Goal: Information Seeking & Learning: Compare options

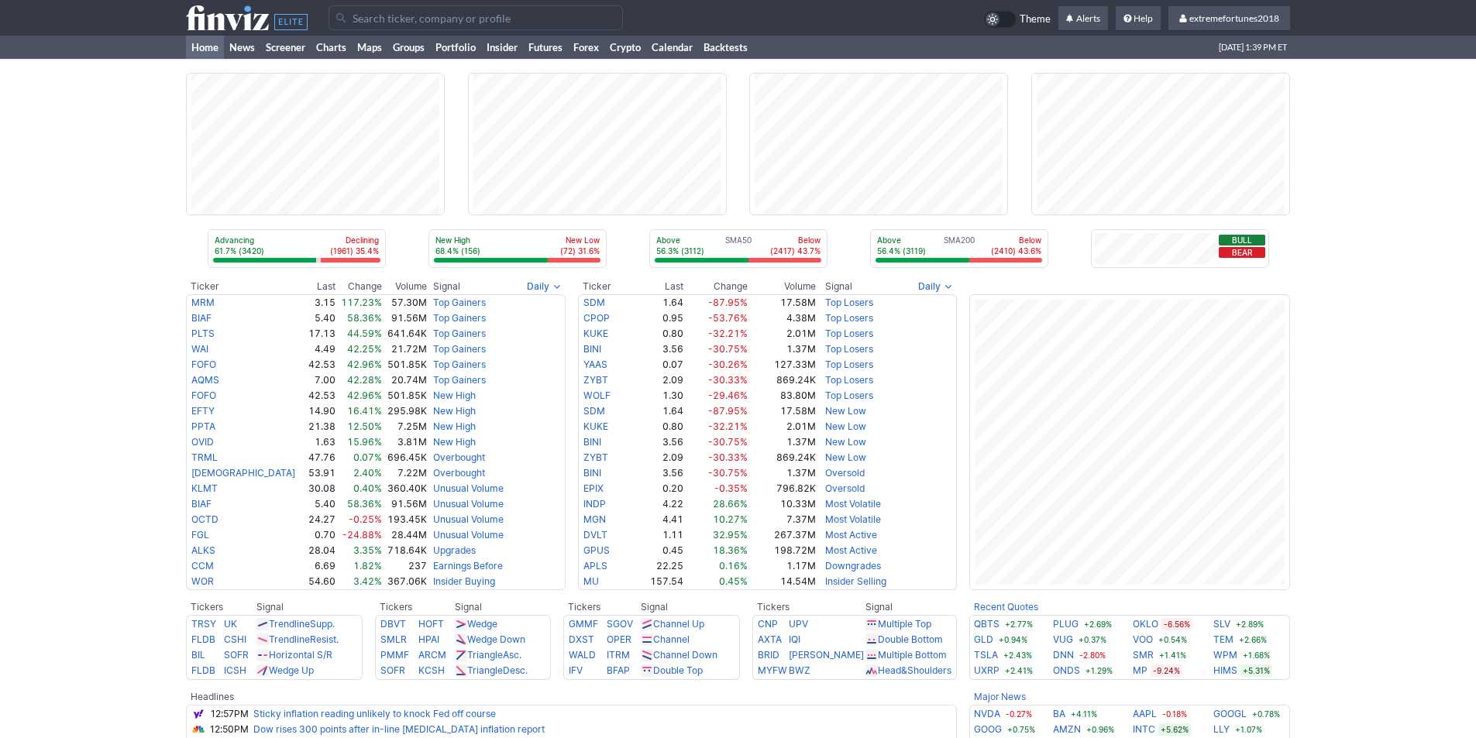
click at [1385, 509] on div "Advancing 61.7% (3420) Declining (1961) 35.4% New High 68.4% (156) New Low (72)…" at bounding box center [738, 627] width 1476 height 1136
click at [474, 51] on link "Portfolio" at bounding box center [455, 47] width 51 height 23
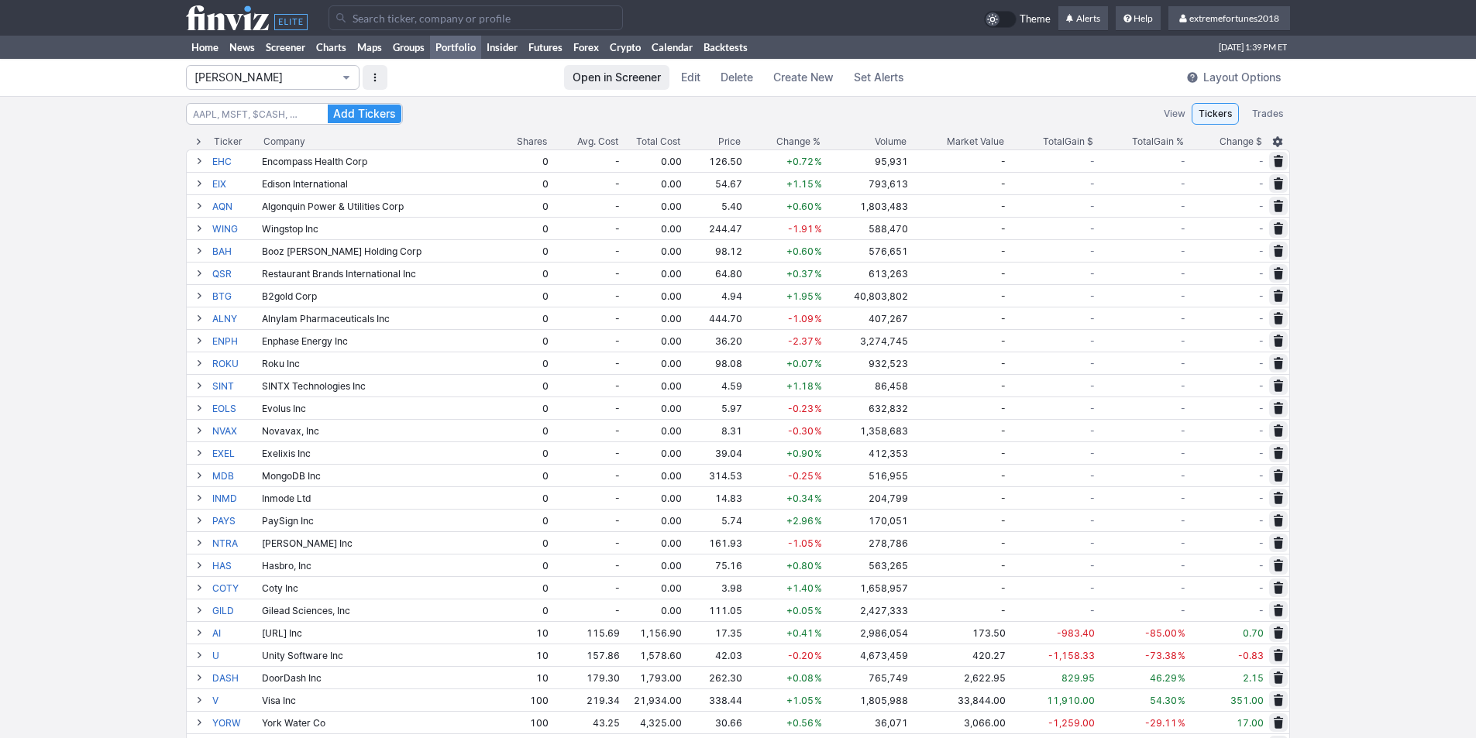
click at [294, 69] on button "Isabel_Watch" at bounding box center [273, 77] width 174 height 25
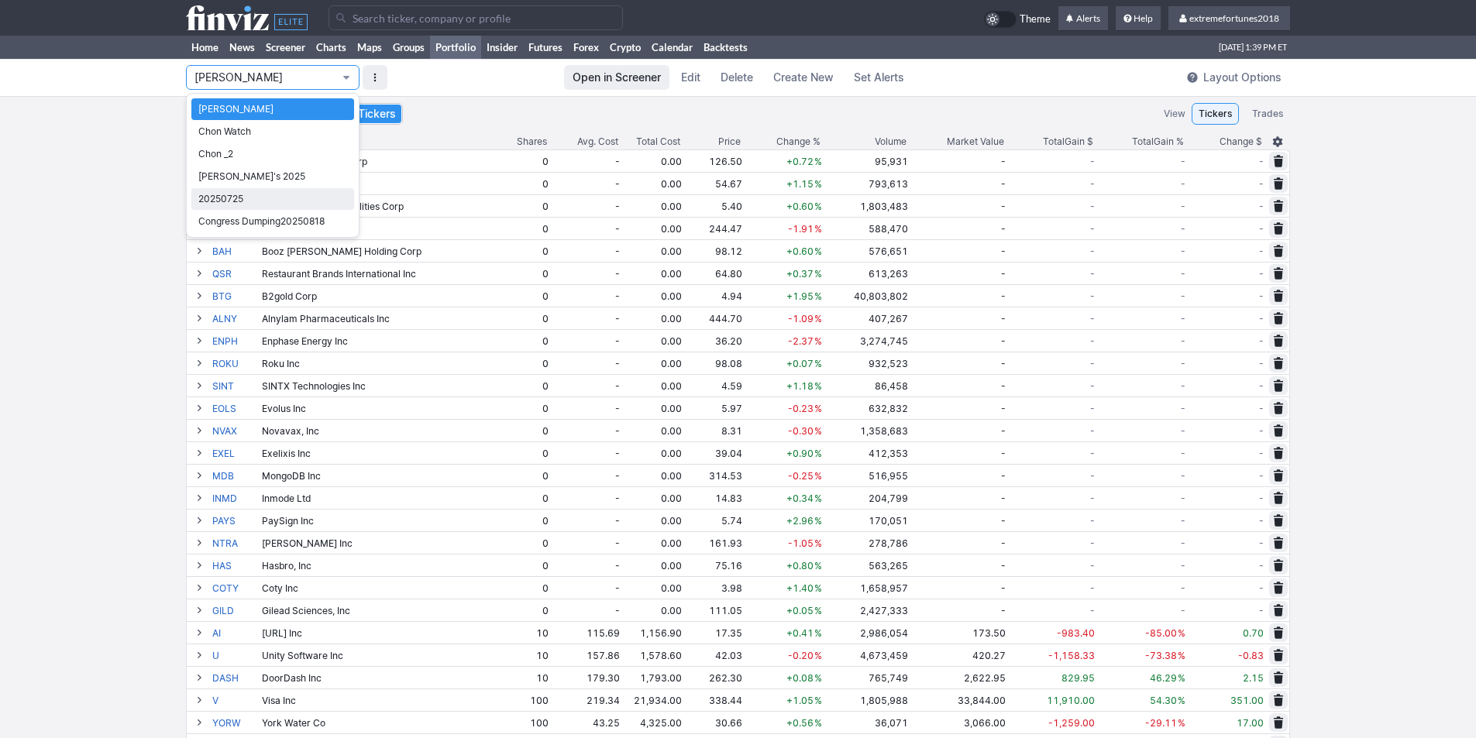
click at [265, 203] on span "20250725" at bounding box center [272, 198] width 149 height 15
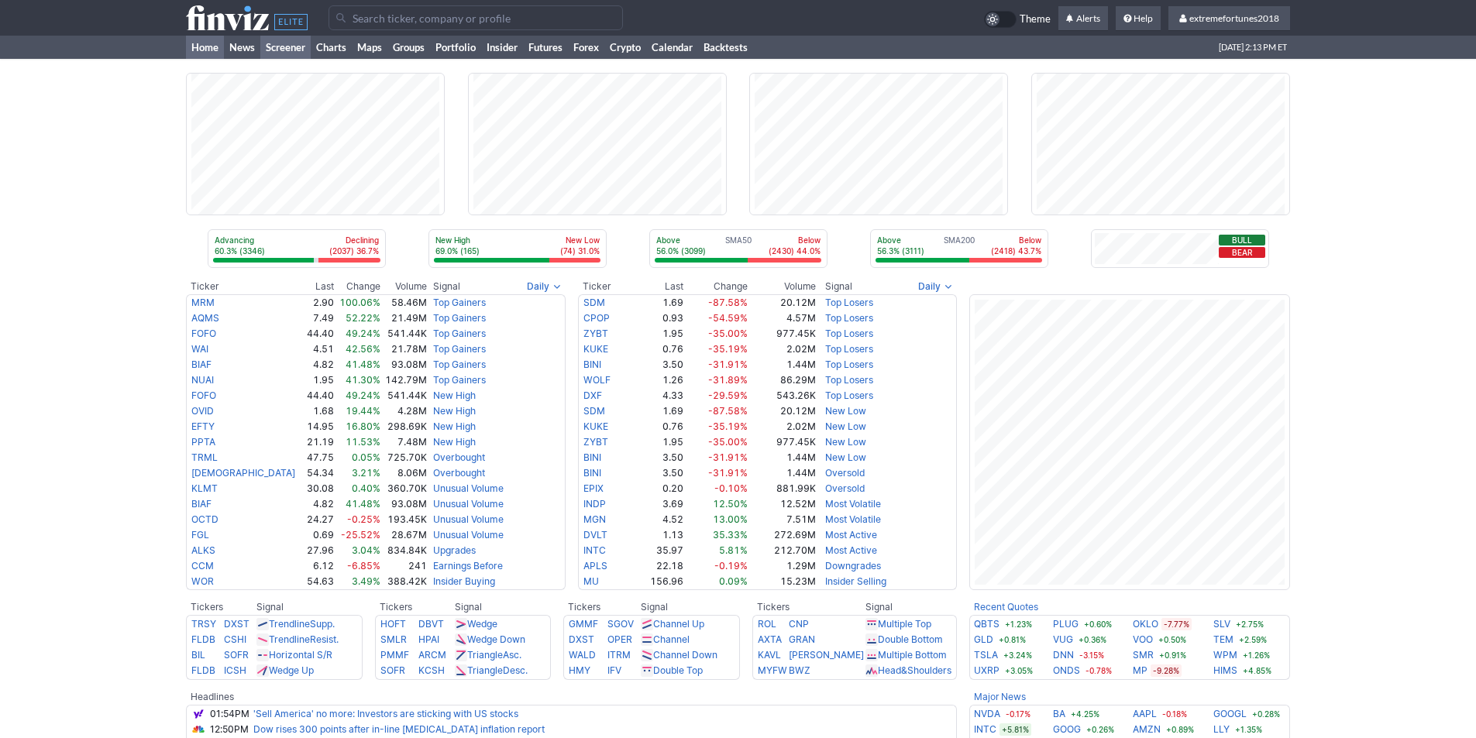
click at [292, 46] on link "Screener" at bounding box center [285, 47] width 50 height 23
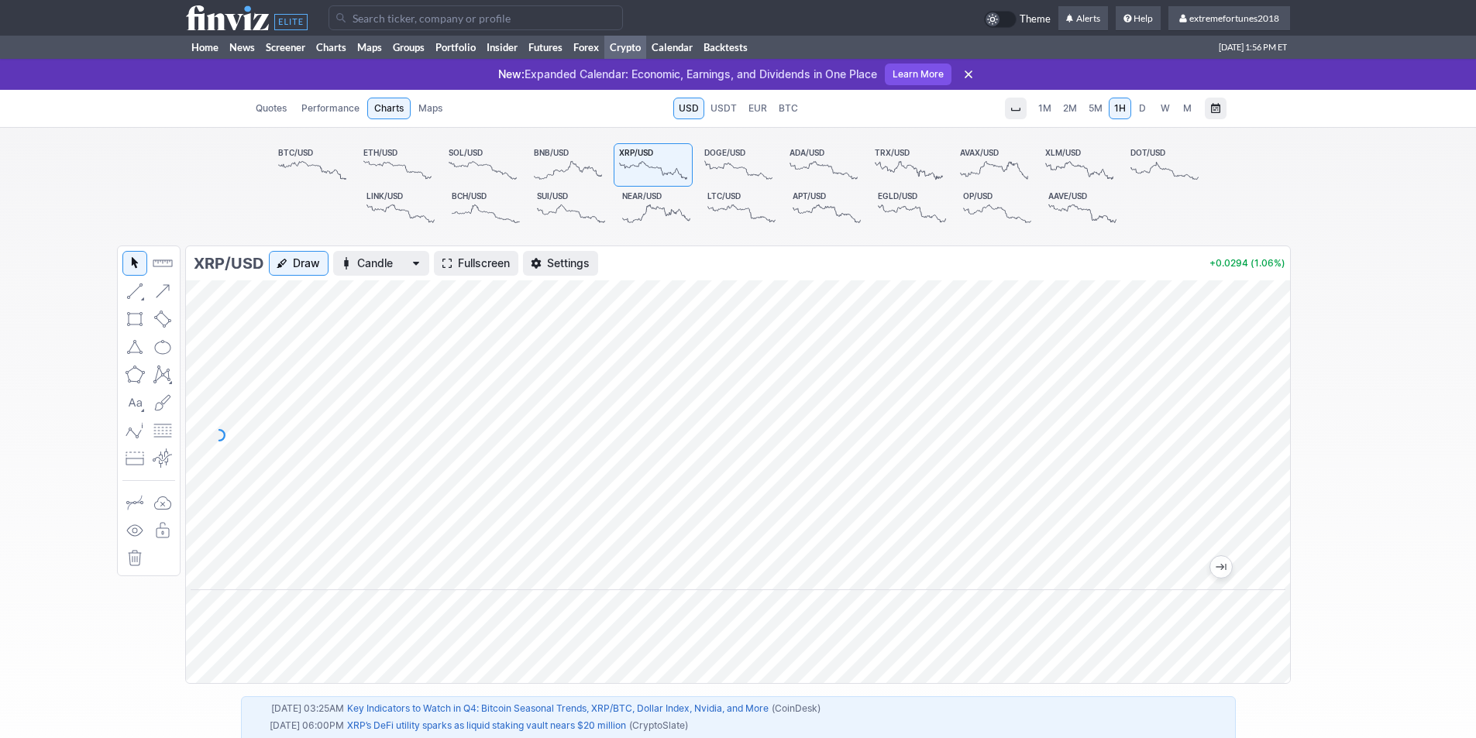
drag, startPoint x: 1271, startPoint y: 533, endPoint x: 1264, endPoint y: 491, distance: 42.4
click at [1264, 491] on div at bounding box center [1273, 431] width 33 height 271
drag, startPoint x: 1276, startPoint y: 497, endPoint x: 1275, endPoint y: 466, distance: 31.8
click at [1275, 466] on div at bounding box center [1273, 431] width 33 height 271
click at [1272, 478] on div at bounding box center [1273, 431] width 33 height 271
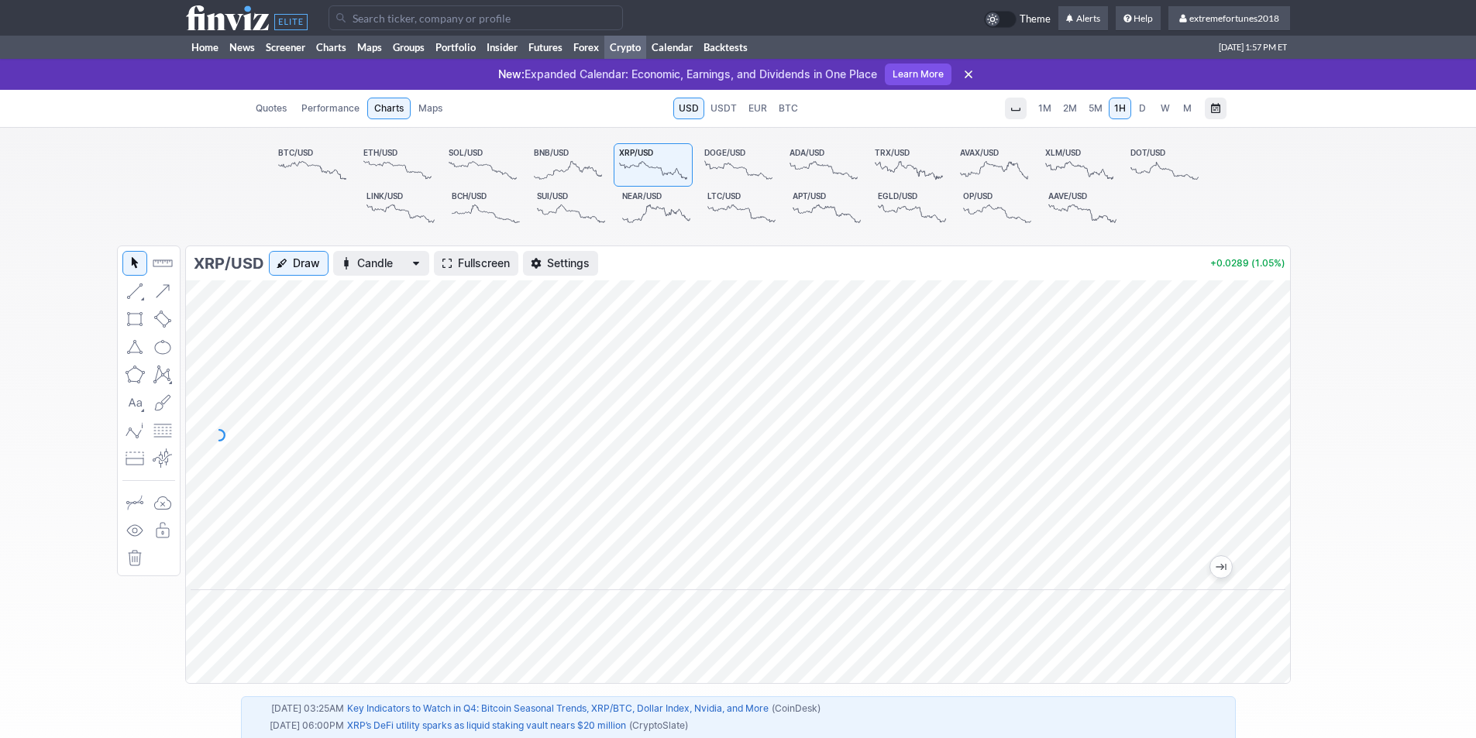
drag, startPoint x: 1280, startPoint y: 406, endPoint x: 1280, endPoint y: 472, distance: 66.6
click at [1280, 472] on div at bounding box center [1273, 431] width 33 height 271
click at [402, 15] on input "Search" at bounding box center [475, 17] width 294 height 25
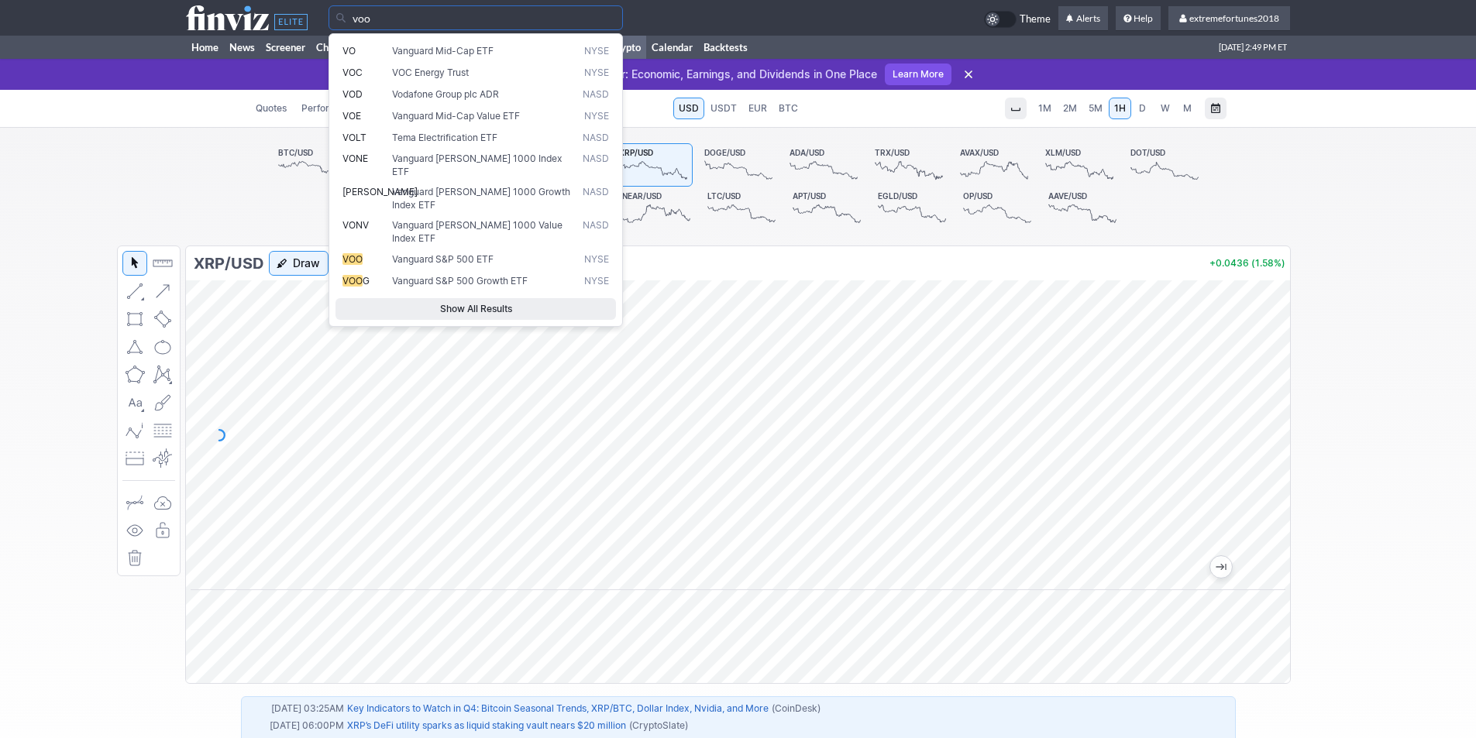
type input "voo"
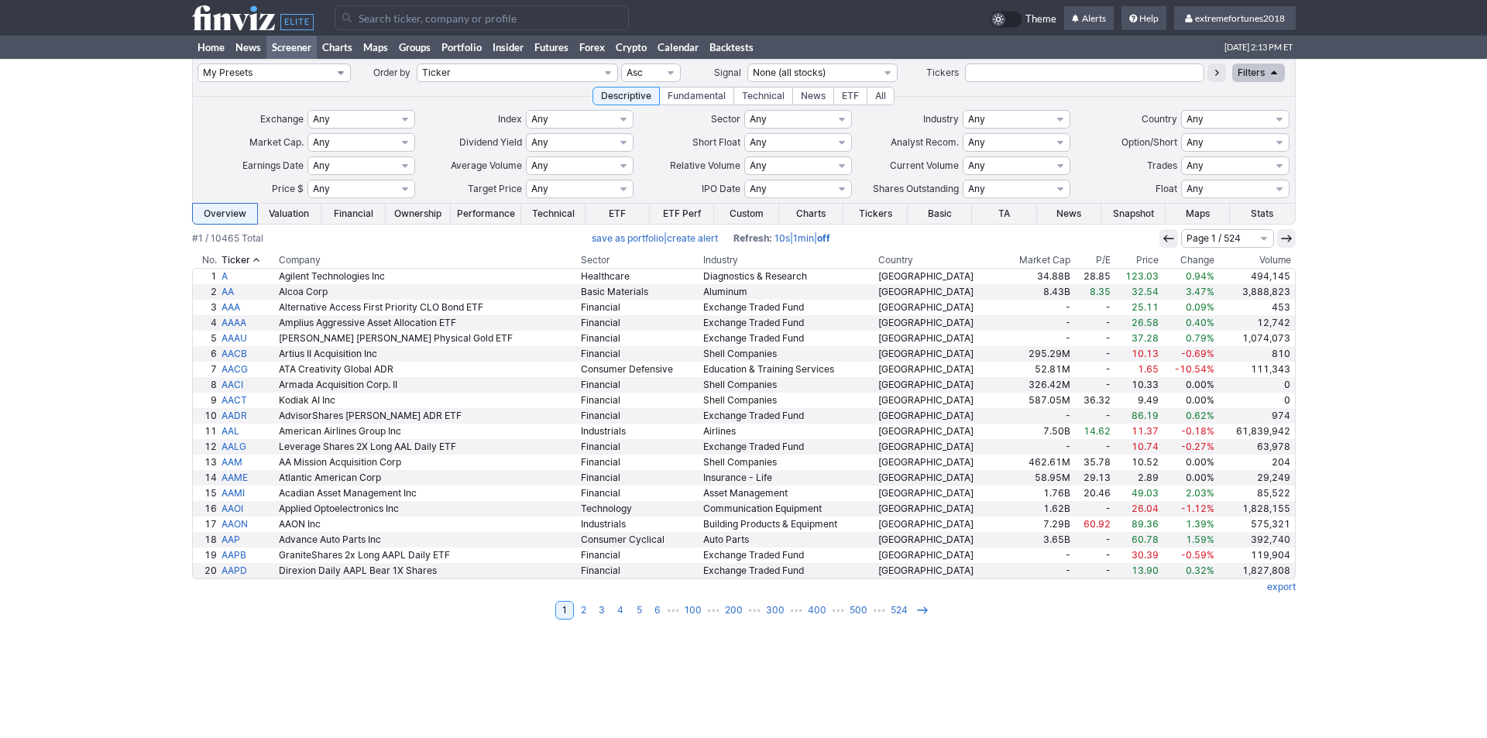
click at [280, 75] on select "My Presets -Save Screen -Edit Screens s: $20-50 ATR>1.5 s: $100-2000 ATR>3 s: $…" at bounding box center [274, 73] width 153 height 19
click at [198, 64] on select "My Presets -Save Screen -Edit Screens s: $20-50 ATR>1.5 s: $100-2000 ATR>3 s: $…" at bounding box center [274, 73] width 153 height 19
select select "My Presets"
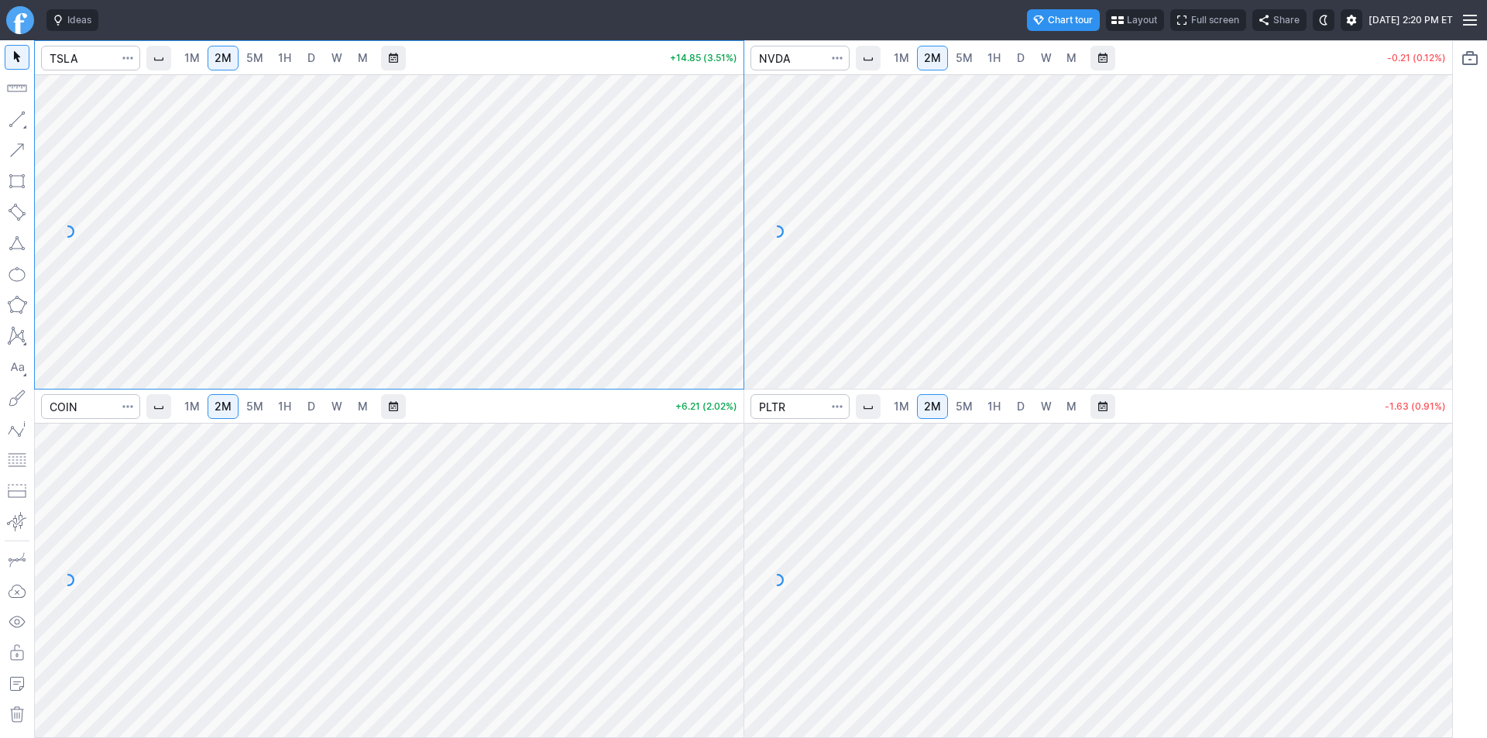
click at [1127, 12] on span "Layout" at bounding box center [1142, 19] width 30 height 15
click at [1067, 47] on button "Layout" at bounding box center [1074, 51] width 22 height 22
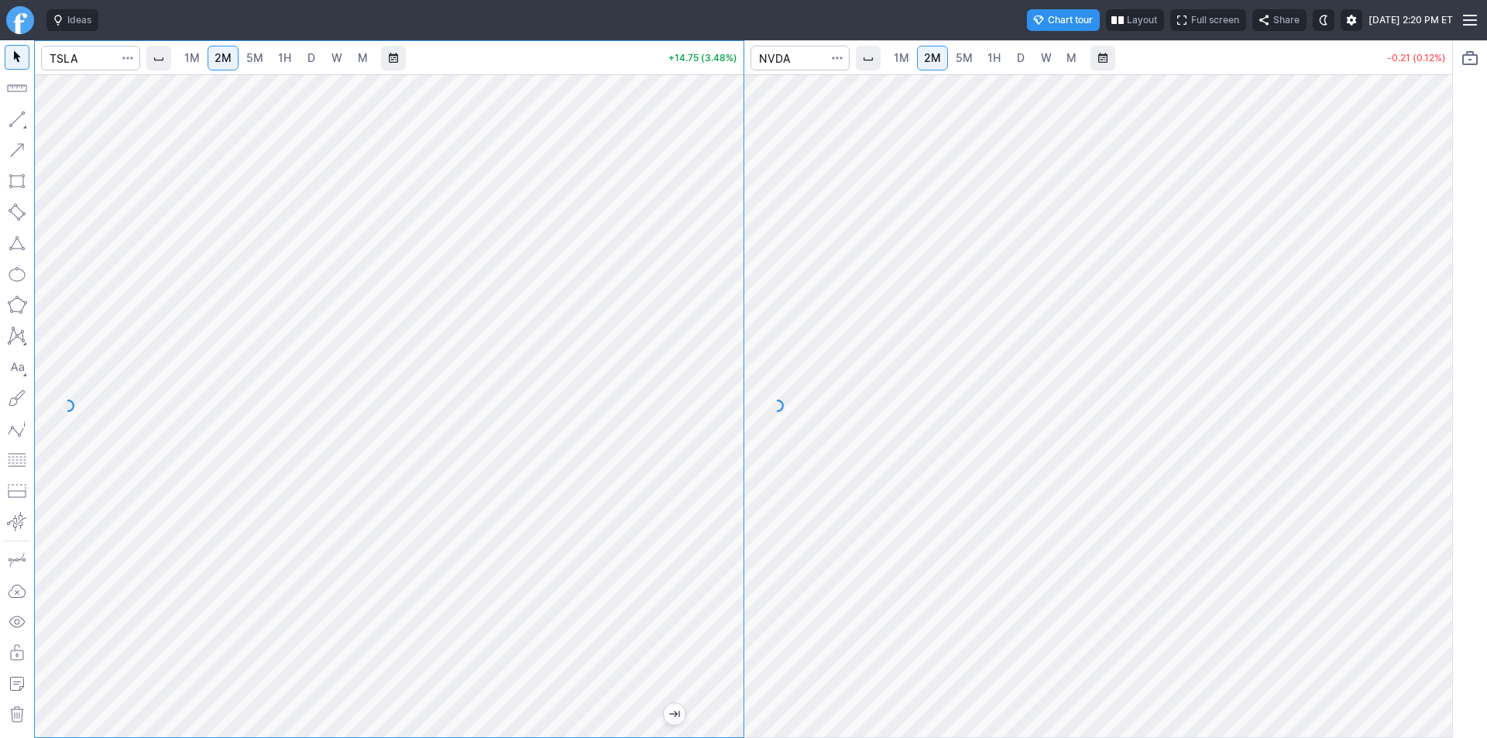
click at [259, 56] on span "5M" at bounding box center [254, 57] width 17 height 13
click at [1409, 419] on div at bounding box center [1098, 405] width 709 height 663
click at [1419, 582] on div at bounding box center [1098, 405] width 709 height 663
click at [806, 56] on input "Search" at bounding box center [800, 58] width 99 height 25
click at [94, 63] on input "Search" at bounding box center [90, 58] width 99 height 25
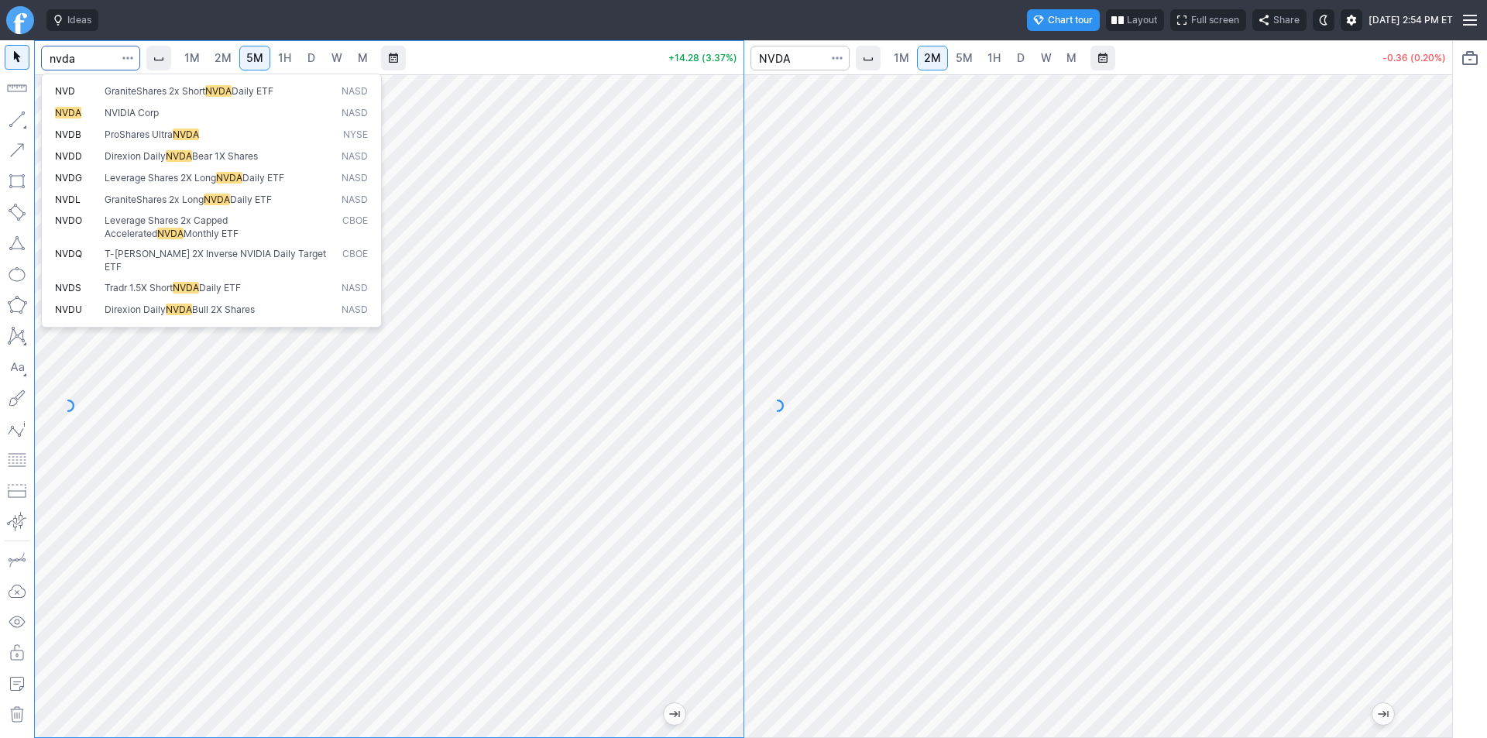
type input "nvda"
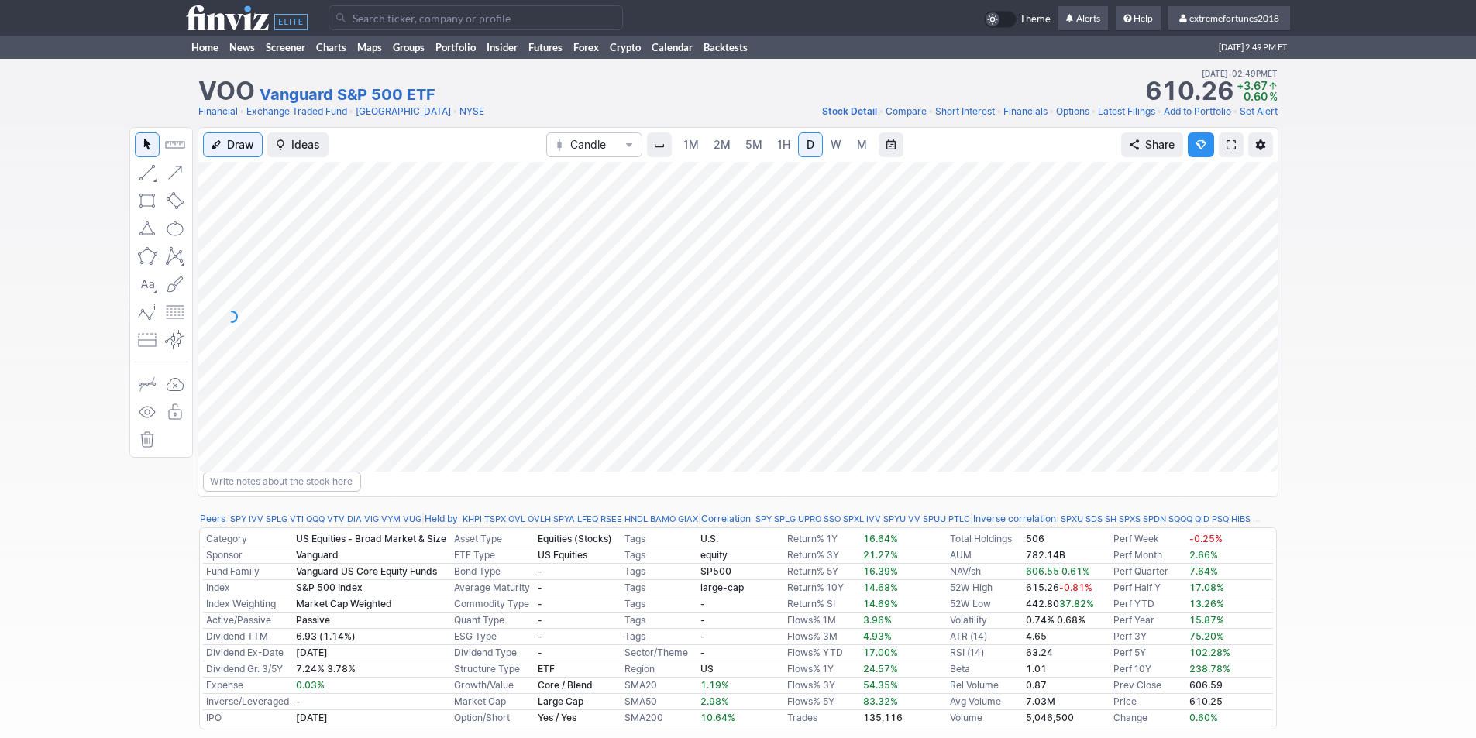
click at [1265, 285] on div at bounding box center [1261, 312] width 33 height 271
drag, startPoint x: 1259, startPoint y: 358, endPoint x: 1252, endPoint y: 390, distance: 32.4
click at [1257, 390] on div at bounding box center [1261, 312] width 33 height 271
click at [366, 22] on input "Search" at bounding box center [475, 17] width 294 height 25
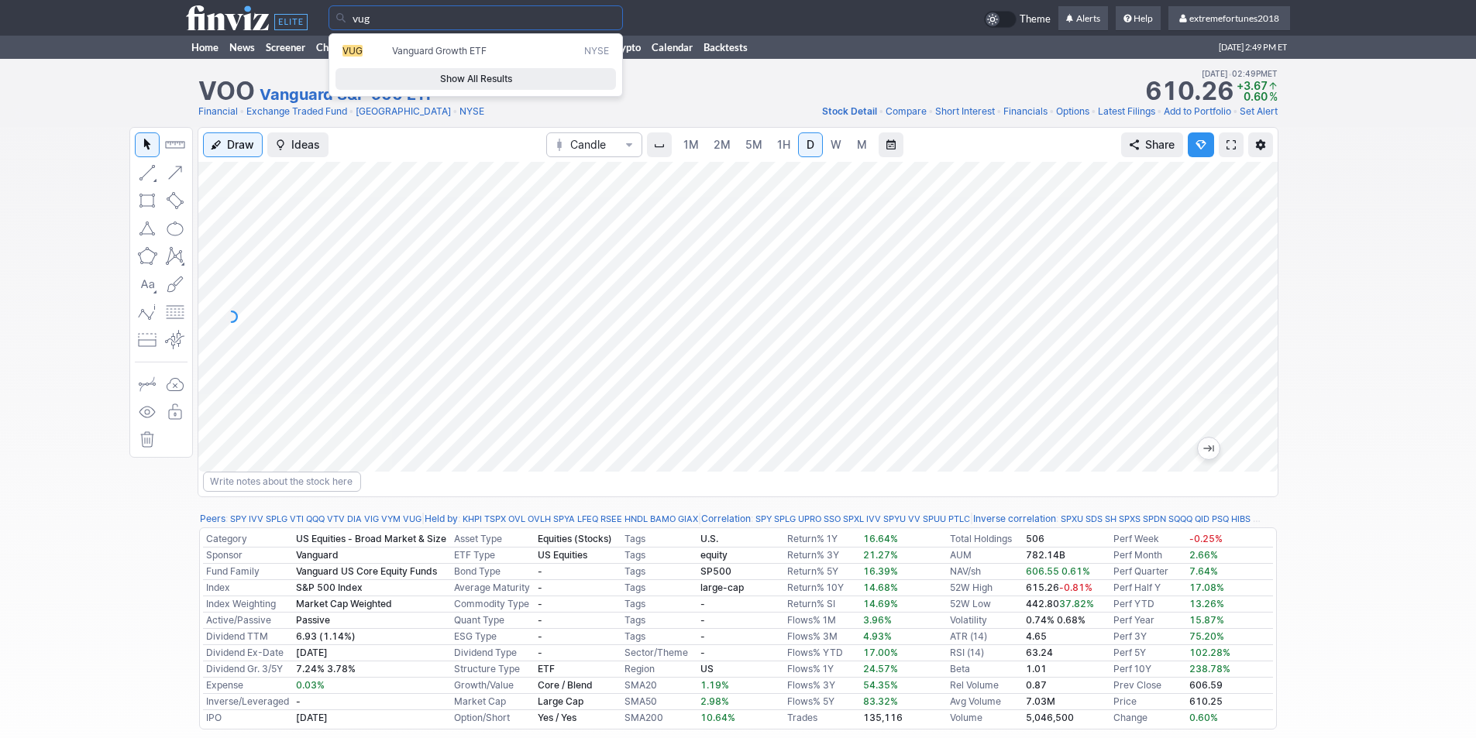
type input "vug"
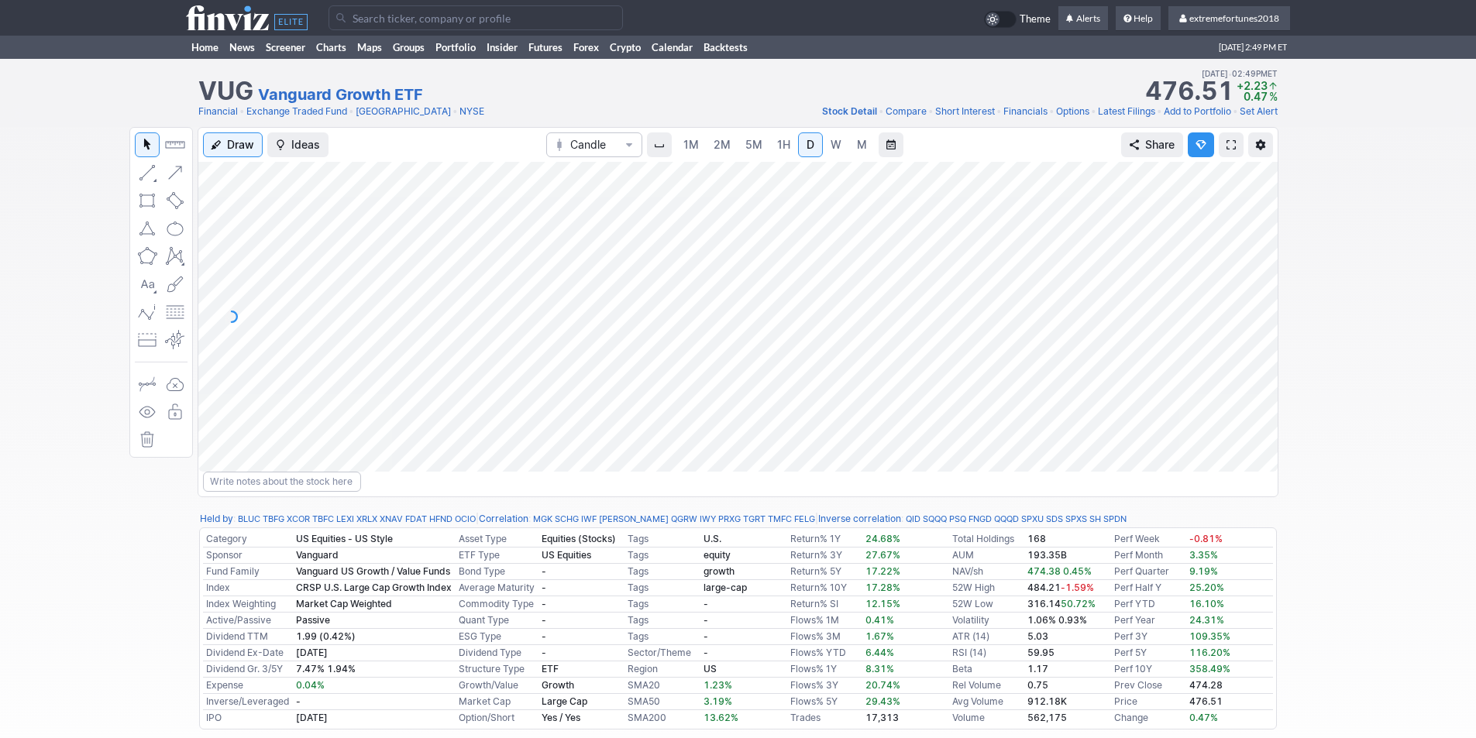
drag, startPoint x: 1270, startPoint y: 300, endPoint x: 1259, endPoint y: 318, distance: 21.9
click at [1259, 320] on div at bounding box center [1261, 312] width 33 height 271
drag, startPoint x: 1256, startPoint y: 342, endPoint x: 1254, endPoint y: 277, distance: 65.9
click at [1254, 277] on div at bounding box center [1261, 312] width 33 height 271
drag, startPoint x: 1249, startPoint y: 339, endPoint x: 1251, endPoint y: 291, distance: 48.1
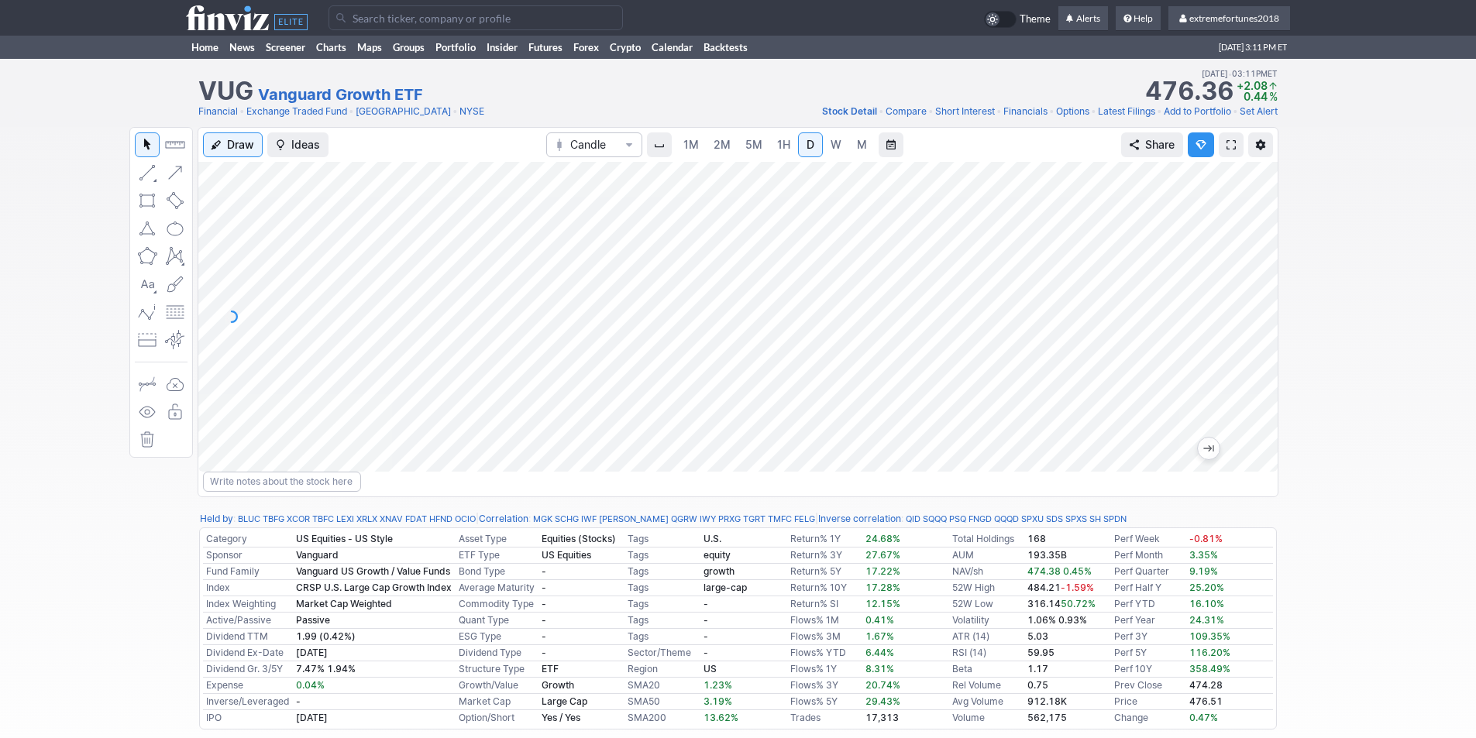
click at [1251, 291] on div at bounding box center [1261, 312] width 33 height 271
drag, startPoint x: 1268, startPoint y: 336, endPoint x: 1262, endPoint y: 270, distance: 66.1
click at [1262, 270] on div at bounding box center [1261, 312] width 33 height 271
click at [400, 22] on input "Search" at bounding box center [475, 17] width 294 height 25
click at [399, 26] on input "Search" at bounding box center [475, 17] width 294 height 25
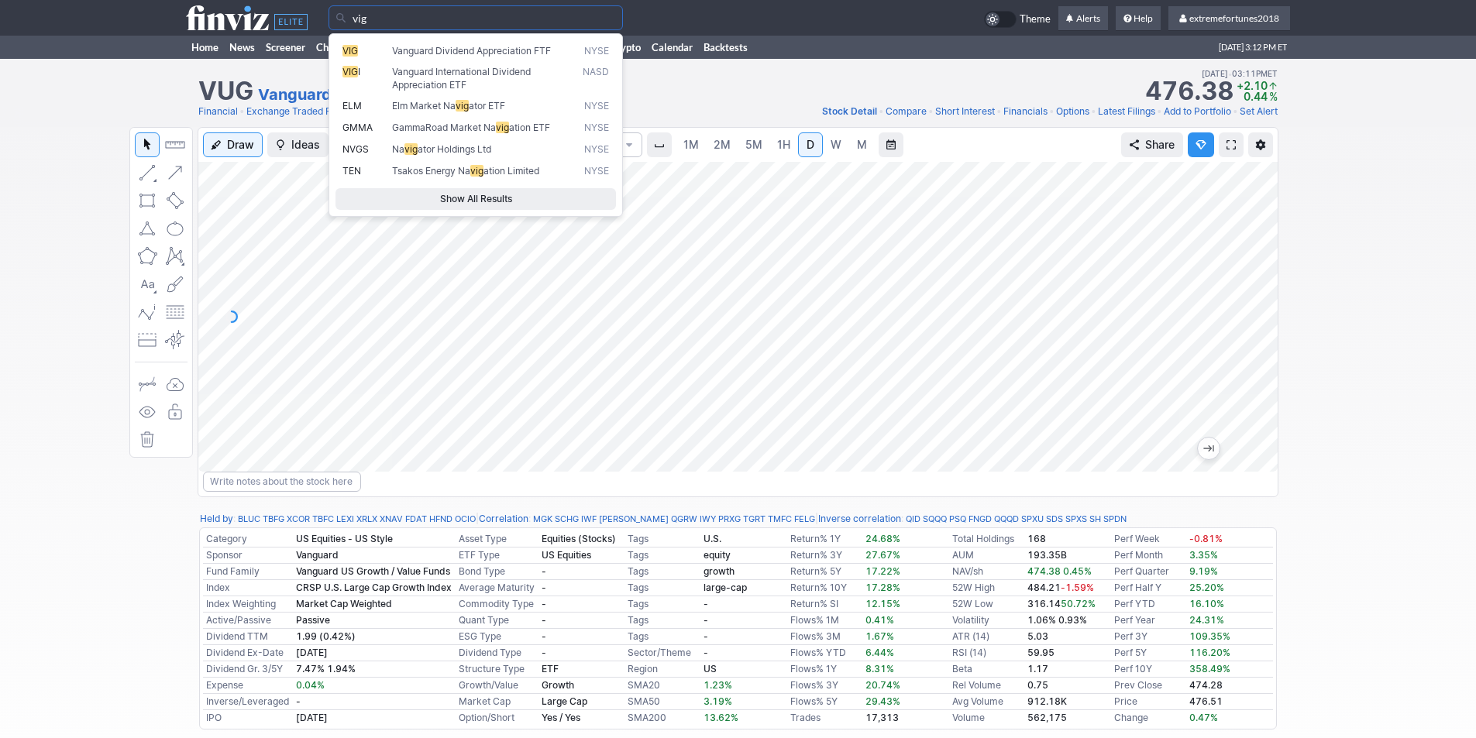
type input "vig"
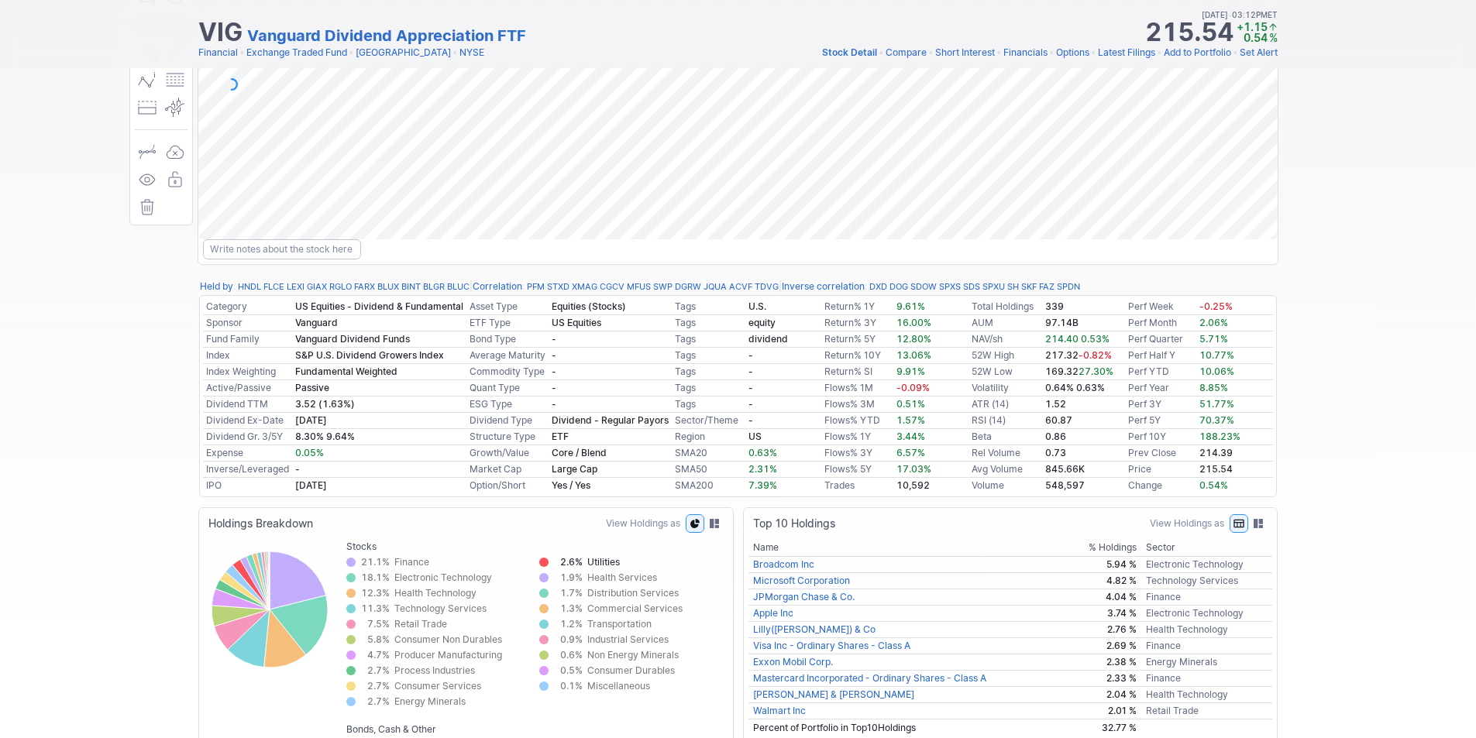
scroll to position [232, 0]
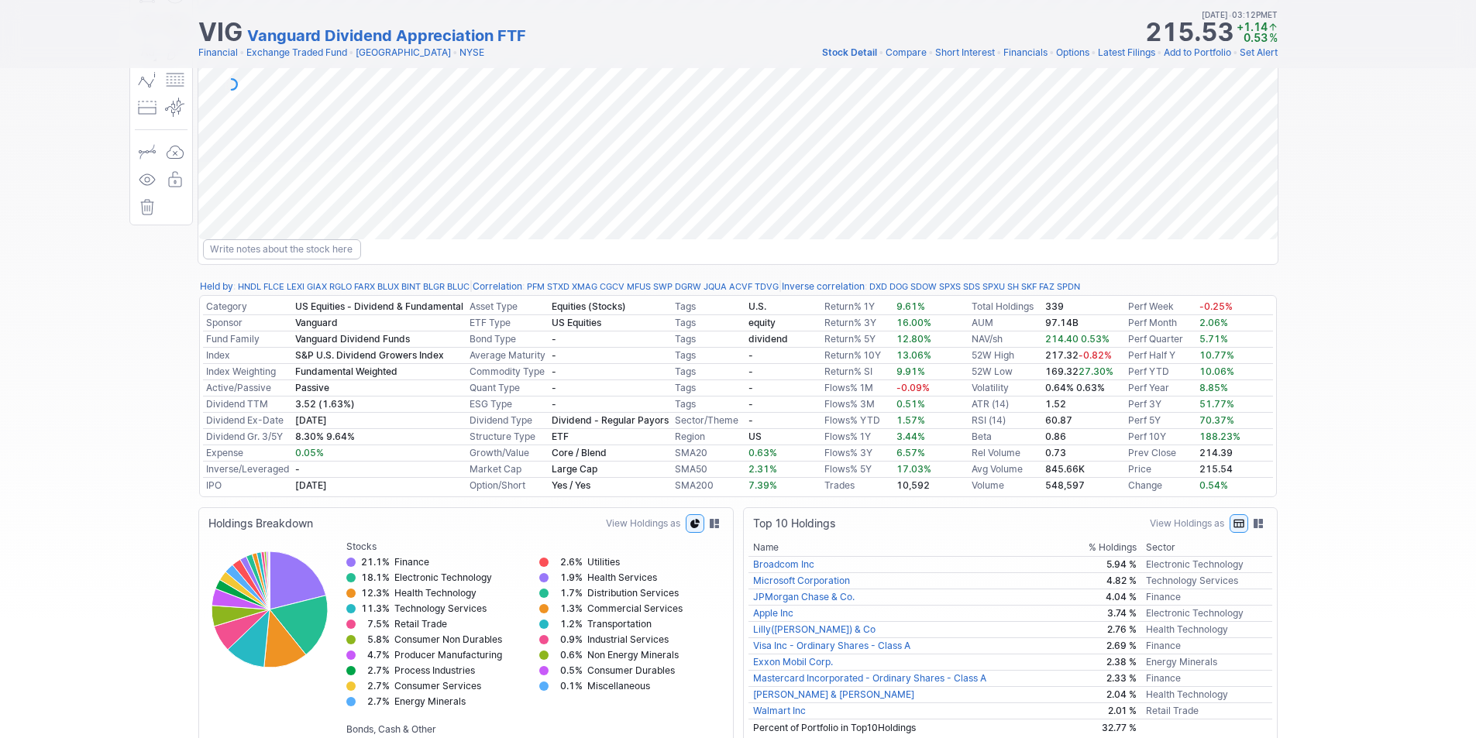
click at [1261, 141] on div at bounding box center [1261, 80] width 33 height 271
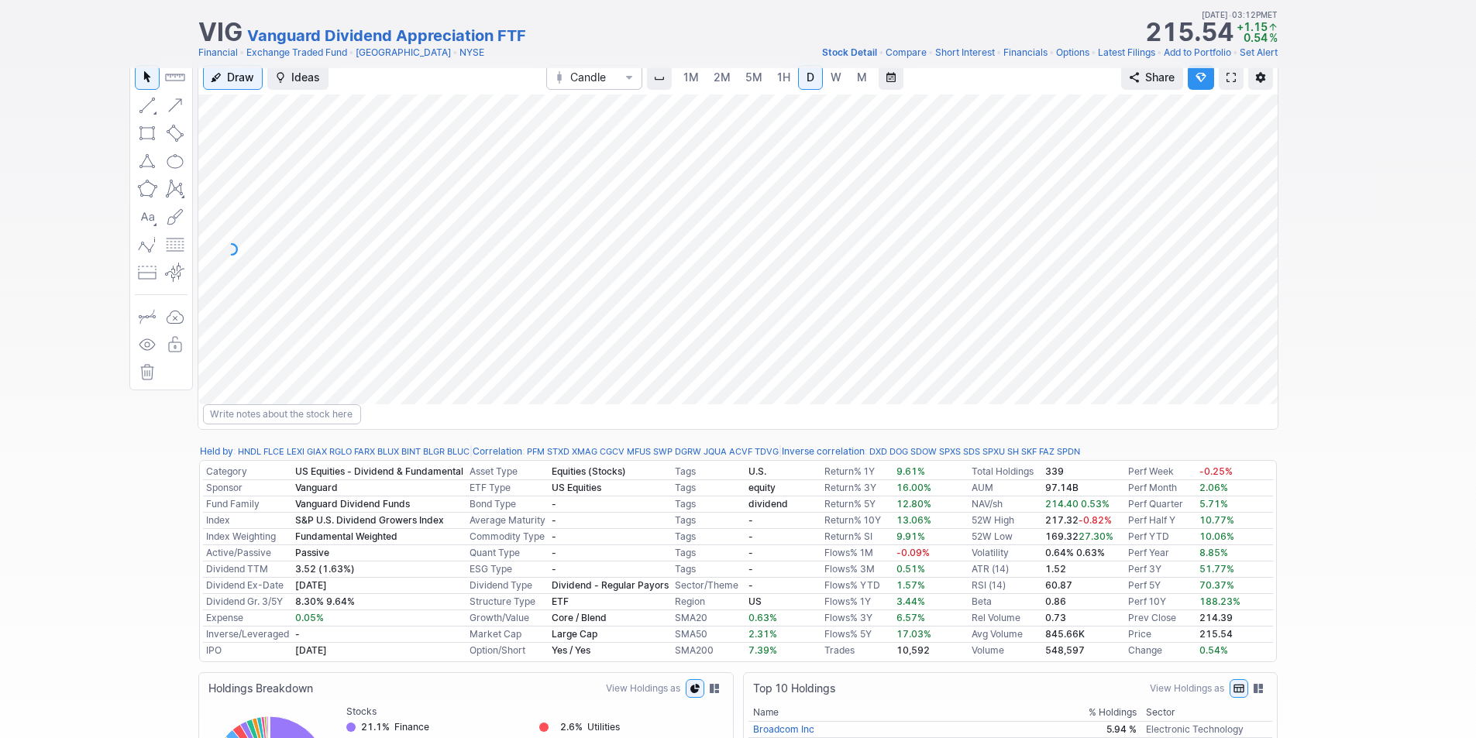
scroll to position [0, 0]
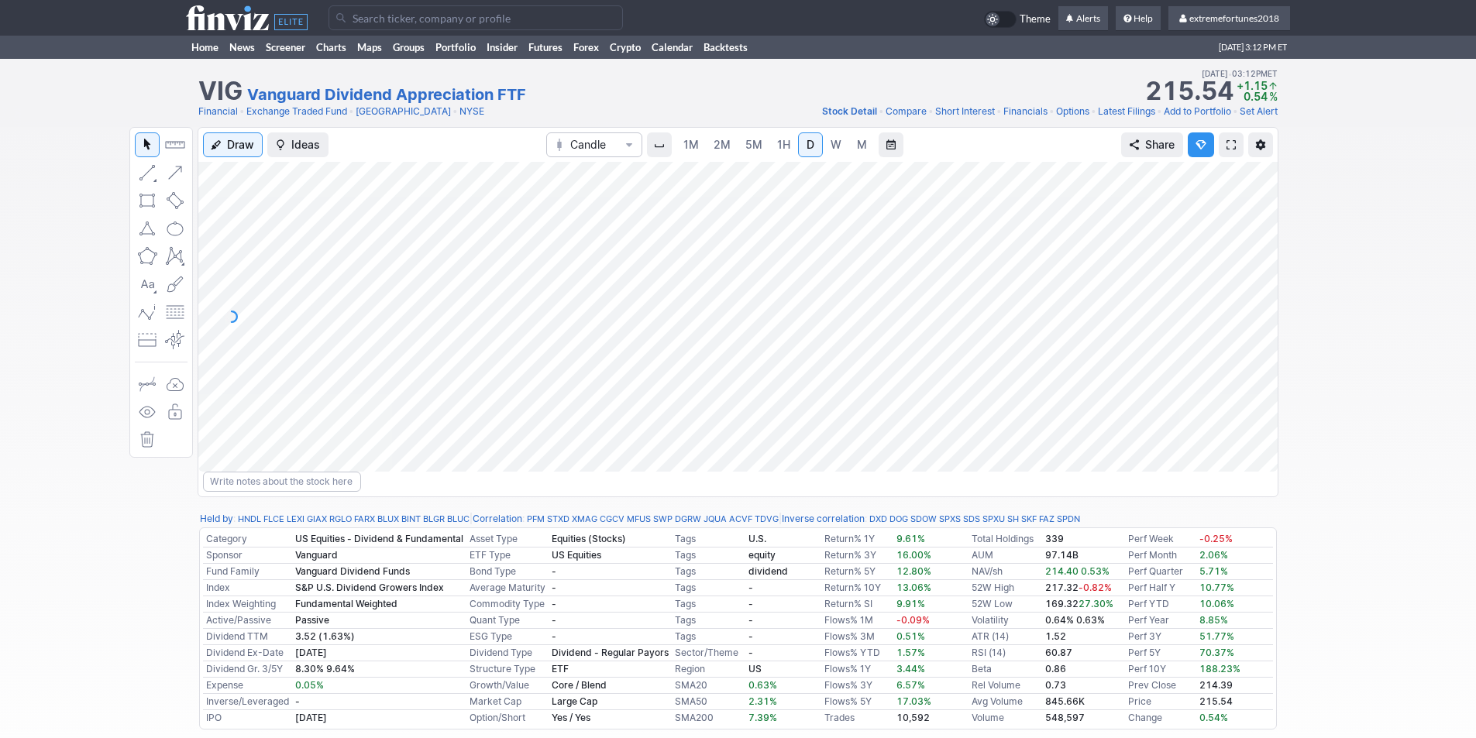
drag, startPoint x: 1267, startPoint y: 289, endPoint x: 1253, endPoint y: 294, distance: 15.0
click at [1263, 301] on div at bounding box center [1261, 312] width 33 height 271
click at [1345, 504] on div "Draw Ideas Candle 1M 2M 5M 1H D W M Share" at bounding box center [738, 318] width 1476 height 383
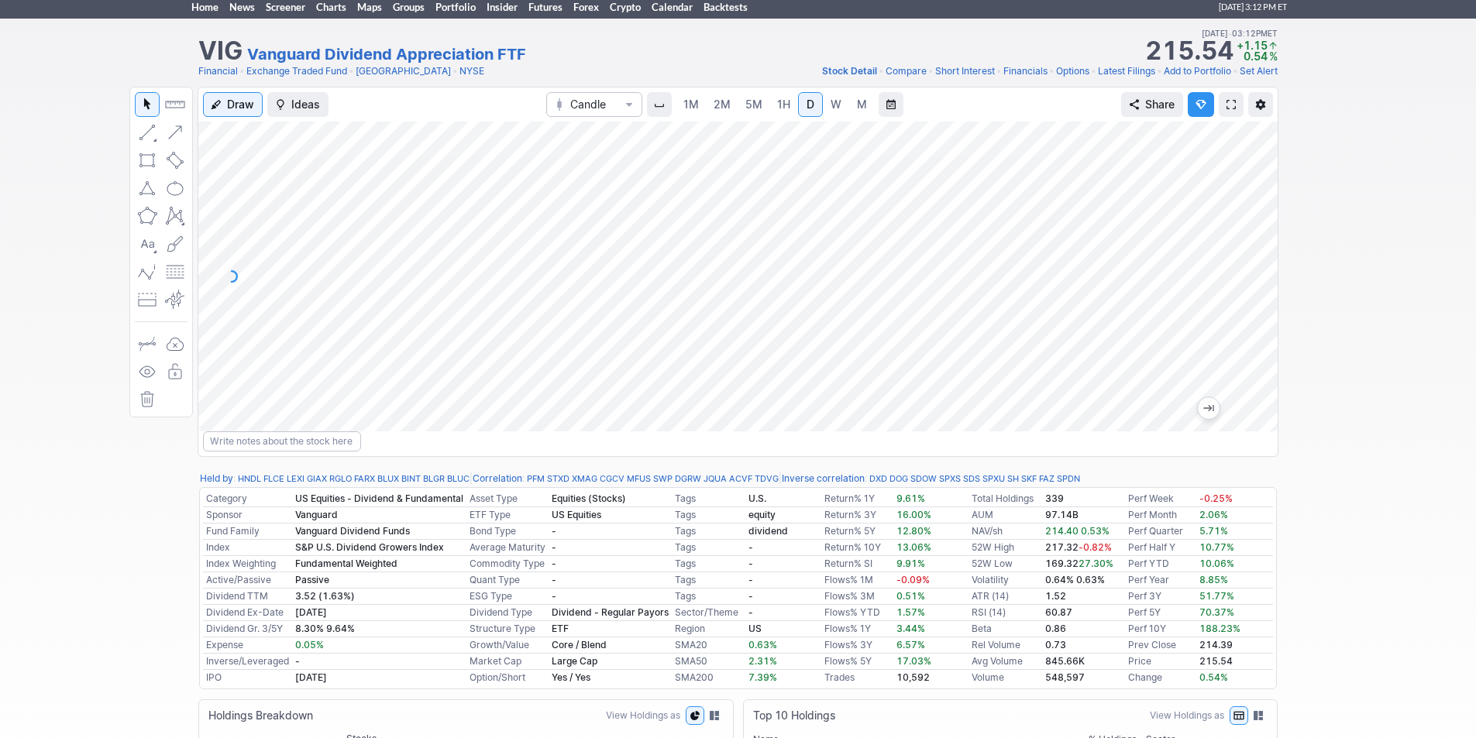
scroll to position [155, 0]
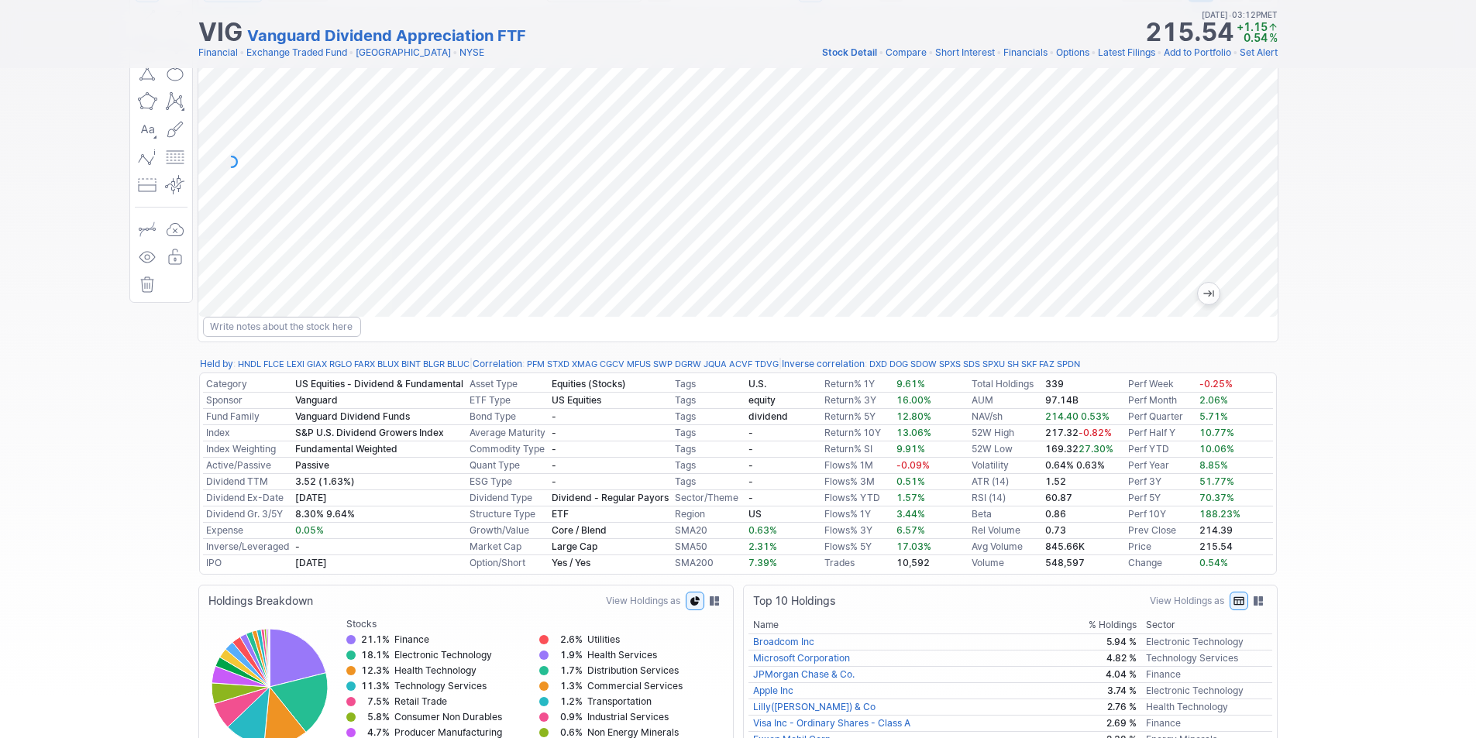
drag, startPoint x: 1273, startPoint y: 148, endPoint x: 1263, endPoint y: 106, distance: 42.8
click at [1263, 107] on div at bounding box center [1261, 157] width 33 height 271
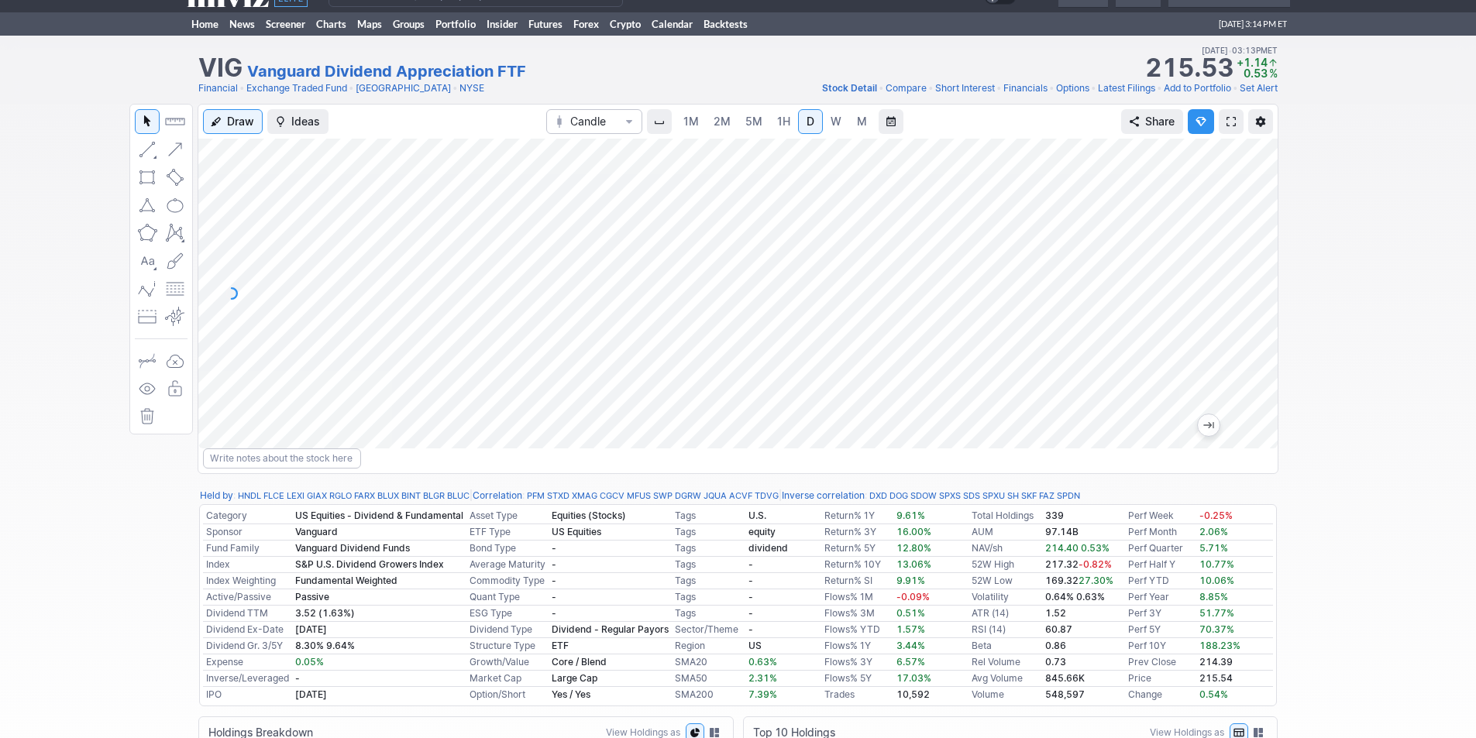
scroll to position [0, 0]
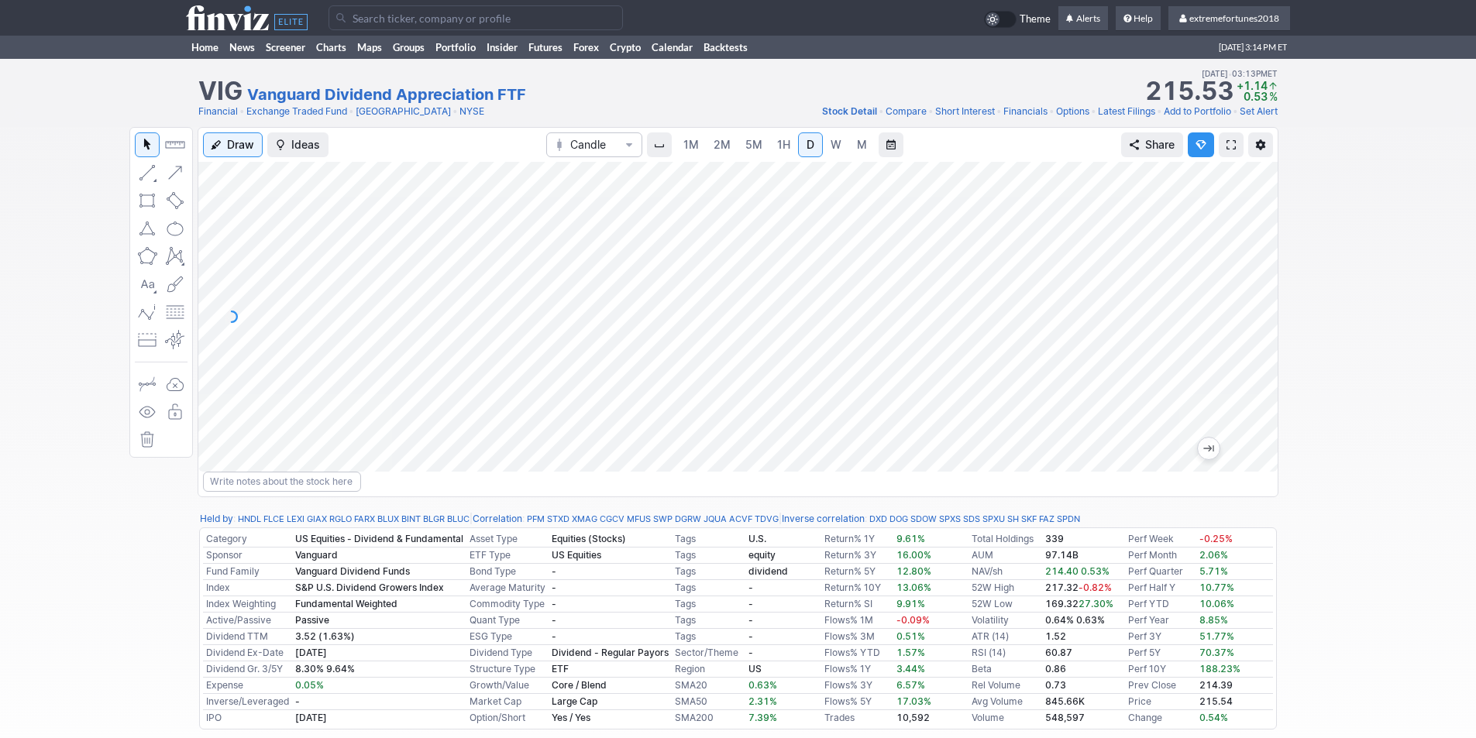
click at [390, 14] on input "Search" at bounding box center [475, 17] width 294 height 25
type input "vdigx"
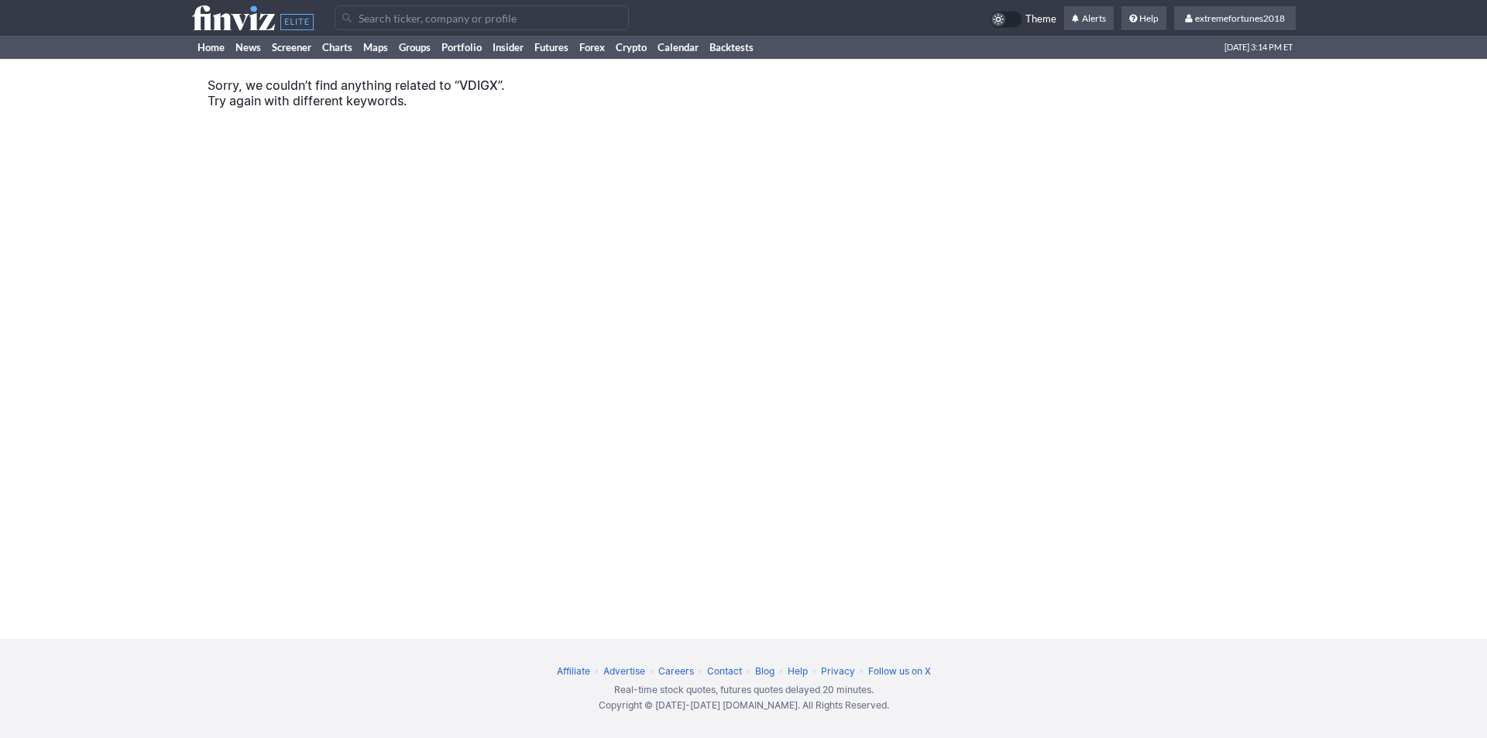
click at [416, 26] on input "Search" at bounding box center [482, 17] width 294 height 25
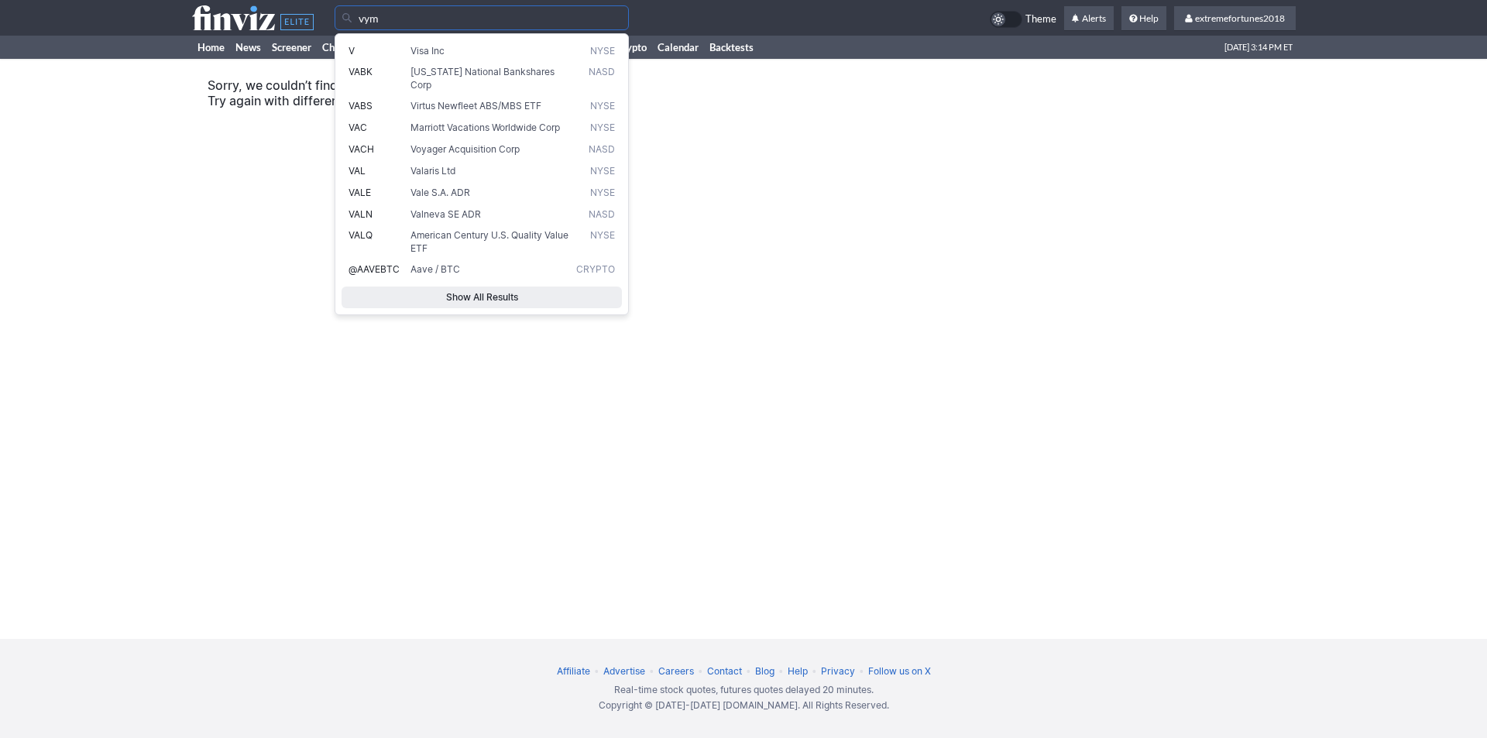
type input "vym"
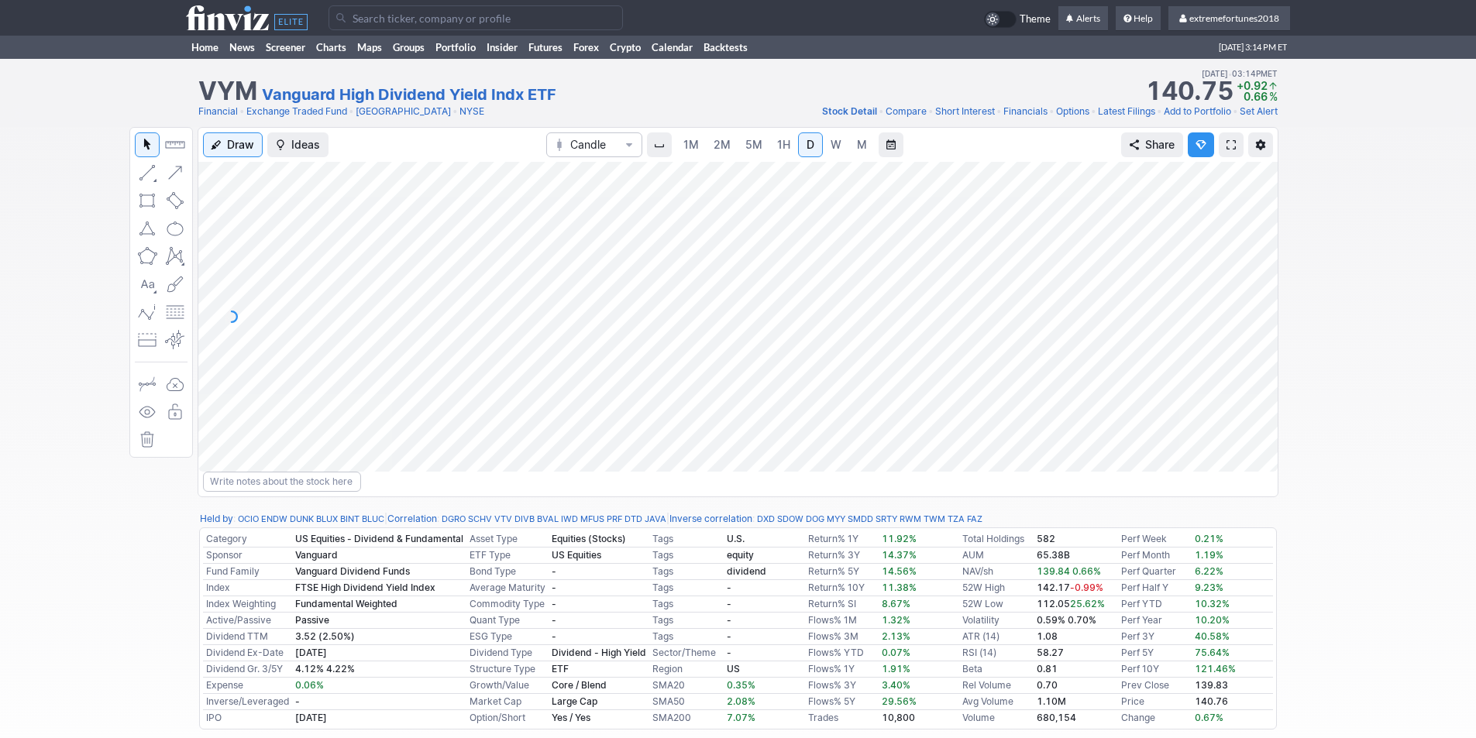
drag, startPoint x: 1258, startPoint y: 297, endPoint x: 1256, endPoint y: 256, distance: 41.1
click at [1256, 256] on div at bounding box center [1261, 312] width 33 height 271
drag, startPoint x: 1259, startPoint y: 355, endPoint x: 1254, endPoint y: 284, distance: 70.6
click at [1254, 284] on div at bounding box center [1261, 312] width 33 height 271
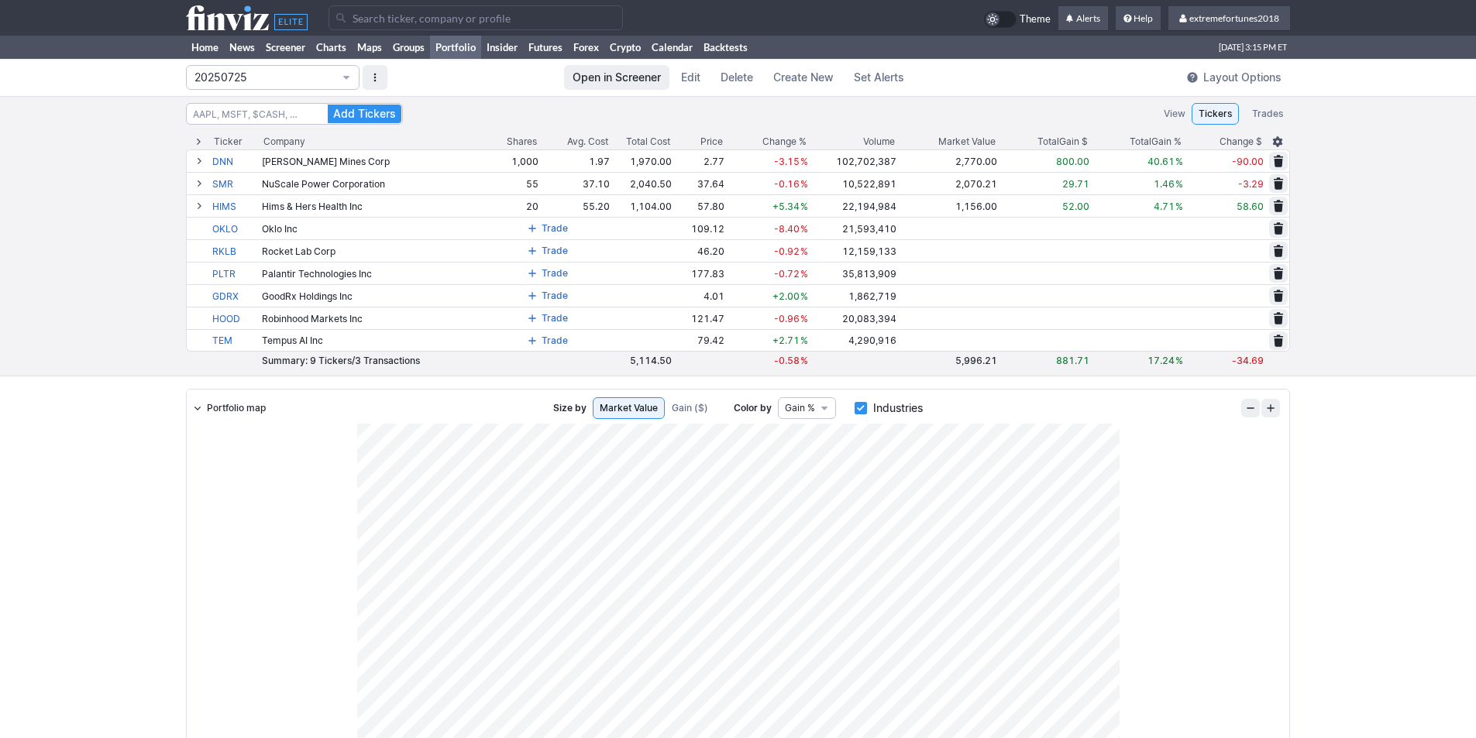
click at [94, 166] on div "Add Tickers View Tickers Trades Ticker Company Shares Avg. Cost Total Cost Pric…" at bounding box center [738, 236] width 1476 height 280
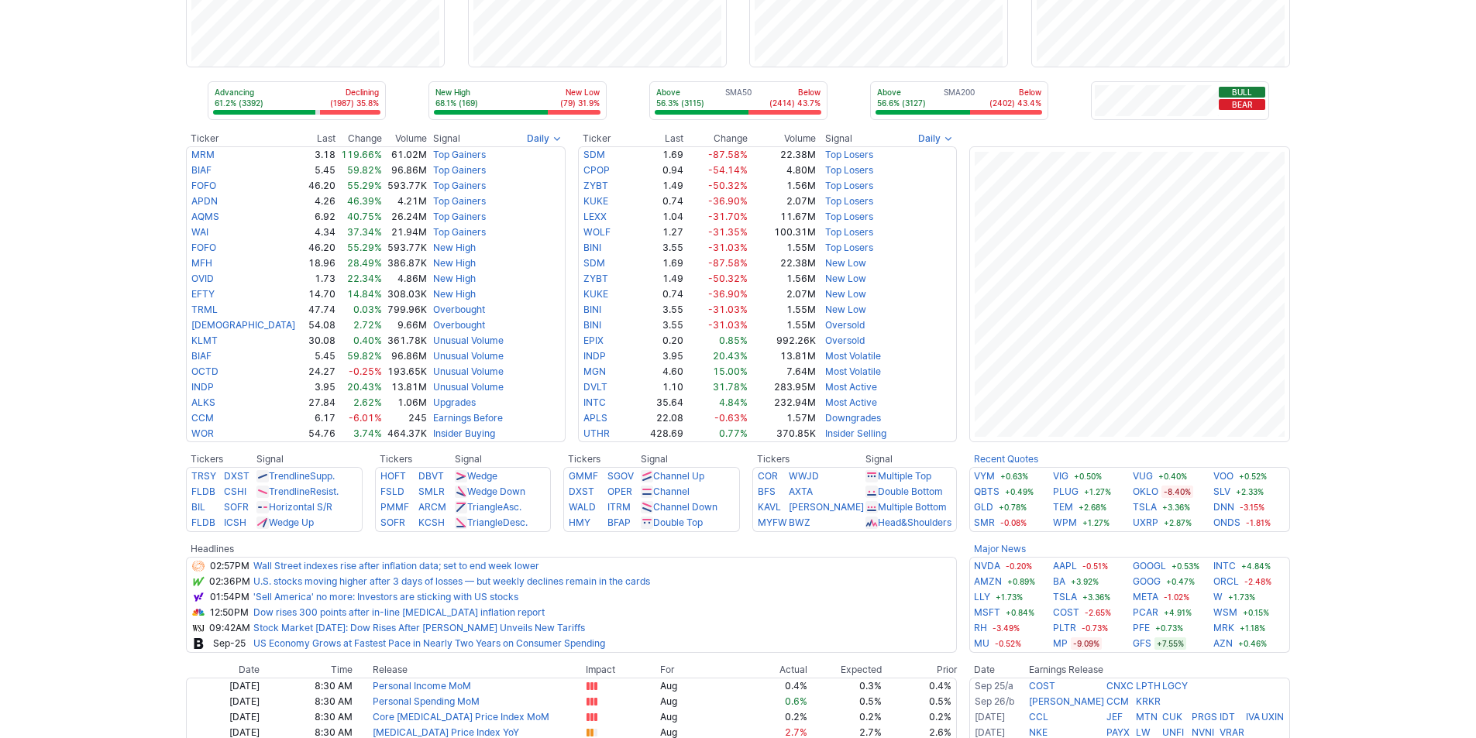
scroll to position [232, 0]
